Goal: Information Seeking & Learning: Understand process/instructions

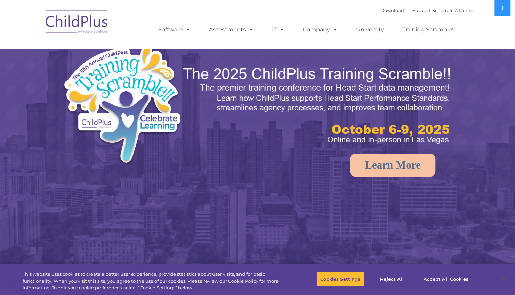
select select "MEDIUM"
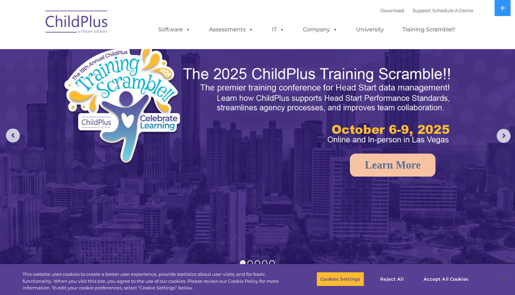
click at [317, 8] on div "Download Support | Schedule A Demo  MENU MENU Software ChildPlus: The original…" at bounding box center [308, 24] width 329 height 38
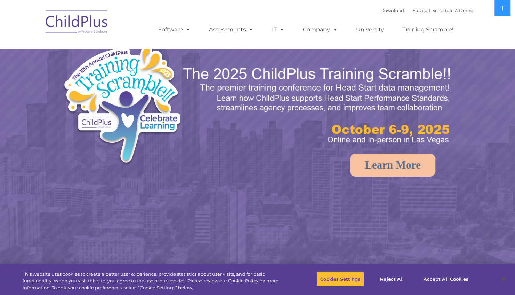
select select "MEDIUM"
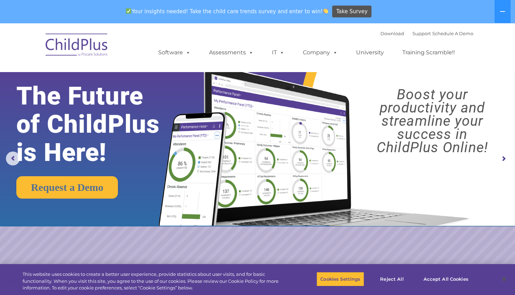
click at [492, 53] on nav "Download Support | Schedule A Demo  MENU MENU Software ChildPlus: The original…" at bounding box center [257, 47] width 515 height 49
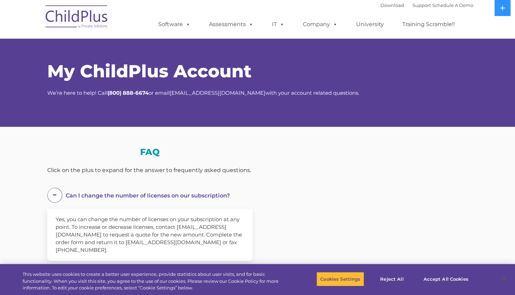
select select "MEDIUM"
